Goal: Transaction & Acquisition: Purchase product/service

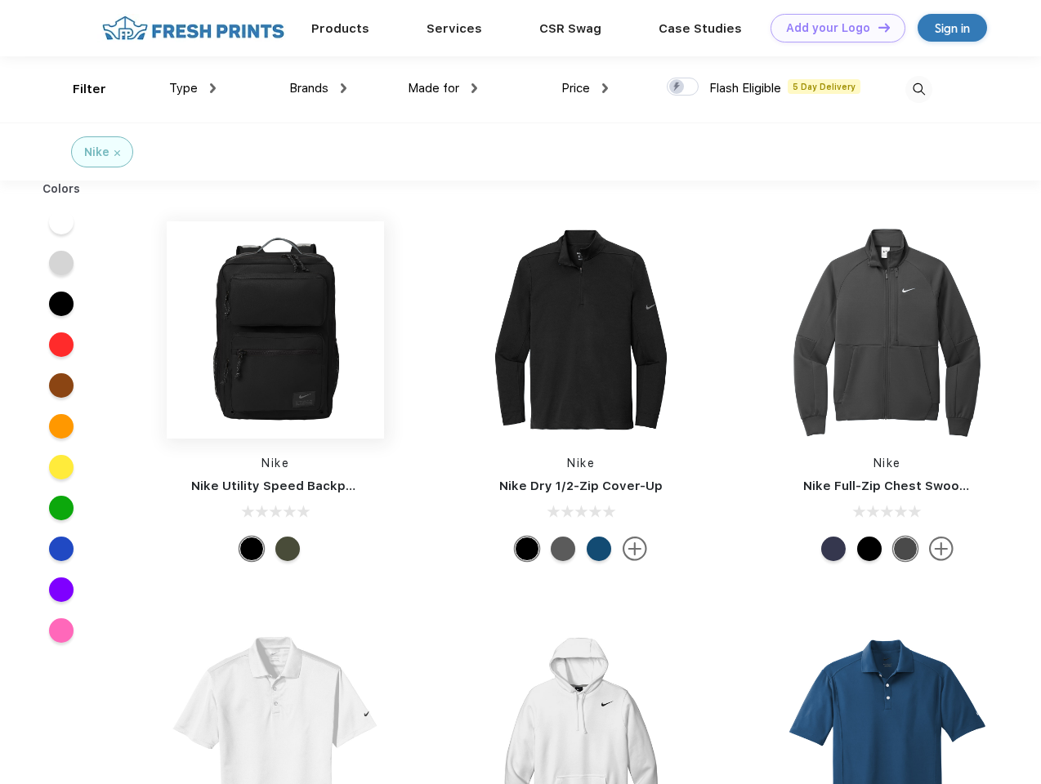
scroll to position [1, 0]
click at [832, 28] on link "Add your Logo Design Tool" at bounding box center [837, 28] width 135 height 29
click at [0, 0] on div "Design Tool" at bounding box center [0, 0] width 0 height 0
click at [877, 27] on link "Add your Logo Design Tool" at bounding box center [837, 28] width 135 height 29
click at [78, 89] on div "Filter" at bounding box center [89, 89] width 33 height 19
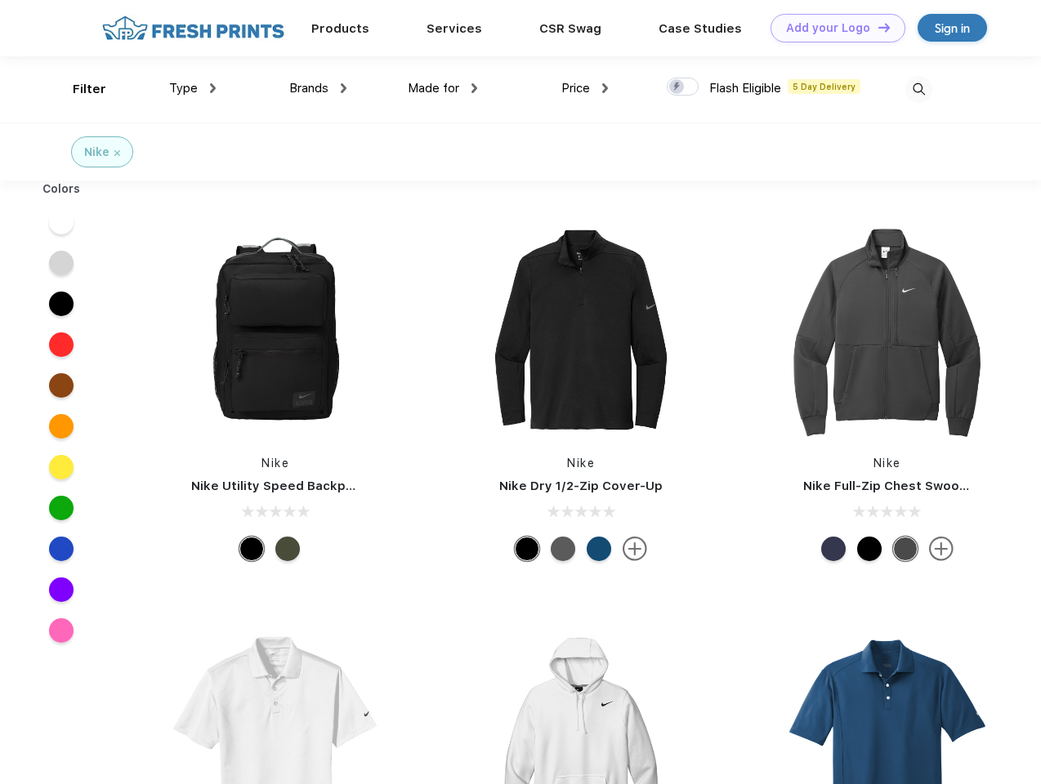
click at [193, 88] on span "Type" at bounding box center [183, 88] width 29 height 15
click at [318, 88] on span "Brands" at bounding box center [308, 88] width 39 height 15
click at [443, 88] on span "Made for" at bounding box center [433, 88] width 51 height 15
click at [585, 88] on span "Price" at bounding box center [575, 88] width 29 height 15
click at [683, 87] on div at bounding box center [683, 87] width 32 height 18
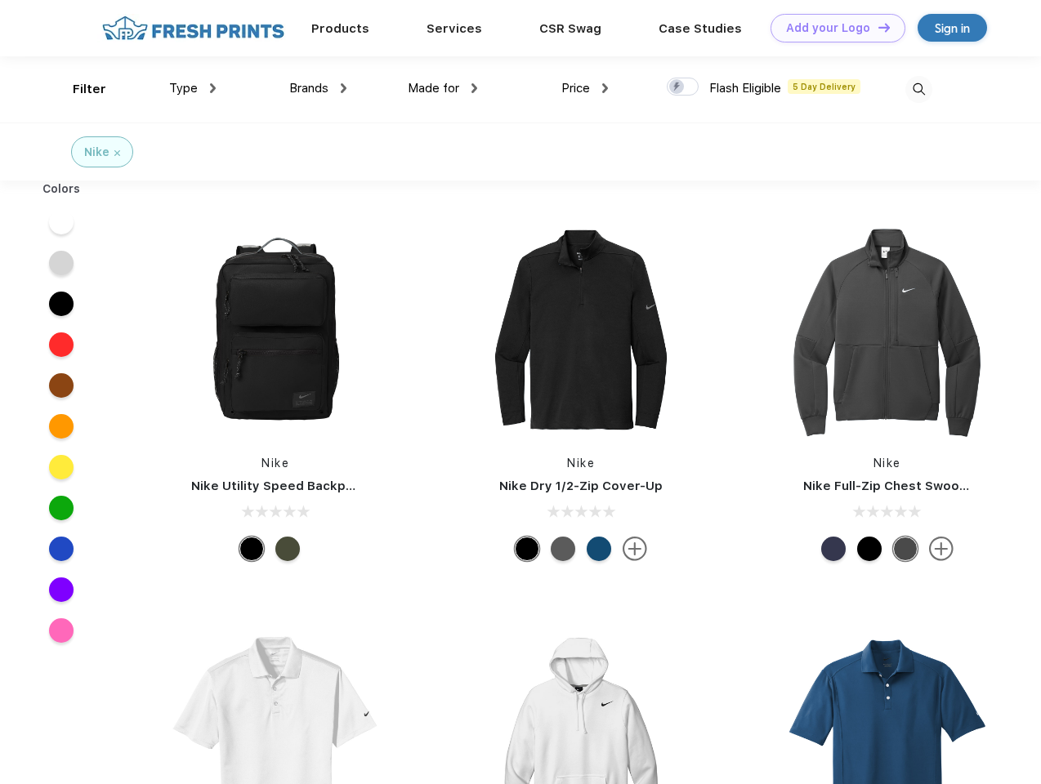
click at [677, 87] on input "checkbox" at bounding box center [672, 82] width 11 height 11
click at [918, 89] on img at bounding box center [918, 89] width 27 height 27
